Goal: Task Accomplishment & Management: Use online tool/utility

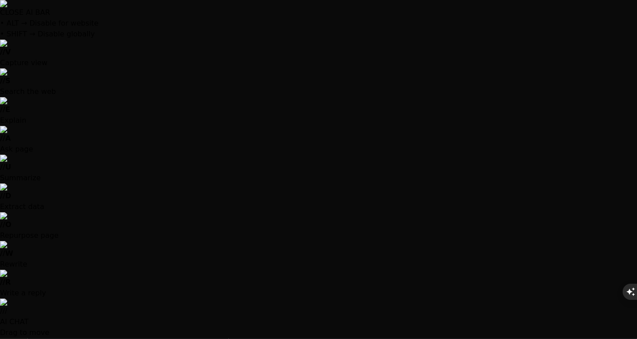
type textarea "x"
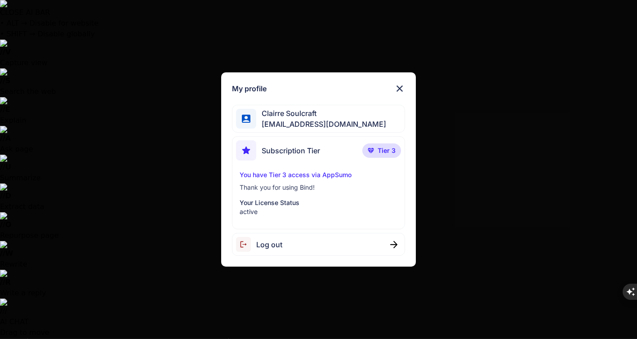
click at [399, 85] on img at bounding box center [399, 88] width 11 height 11
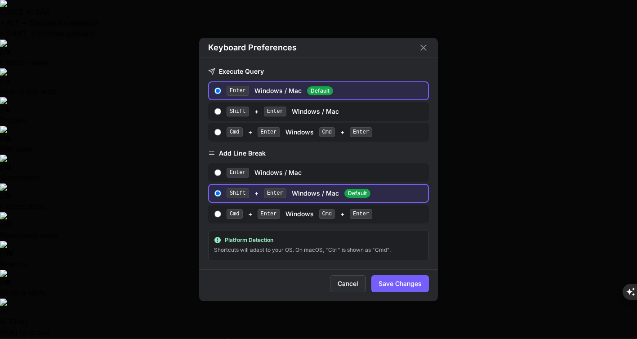
click at [336, 280] on button "Cancel" at bounding box center [348, 283] width 36 height 17
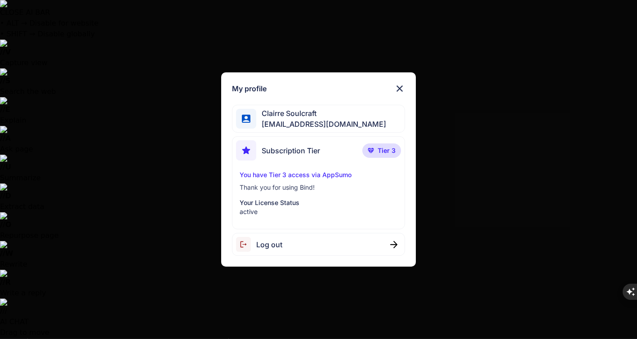
click at [399, 87] on img at bounding box center [399, 88] width 11 height 11
